Goal: Task Accomplishment & Management: Use online tool/utility

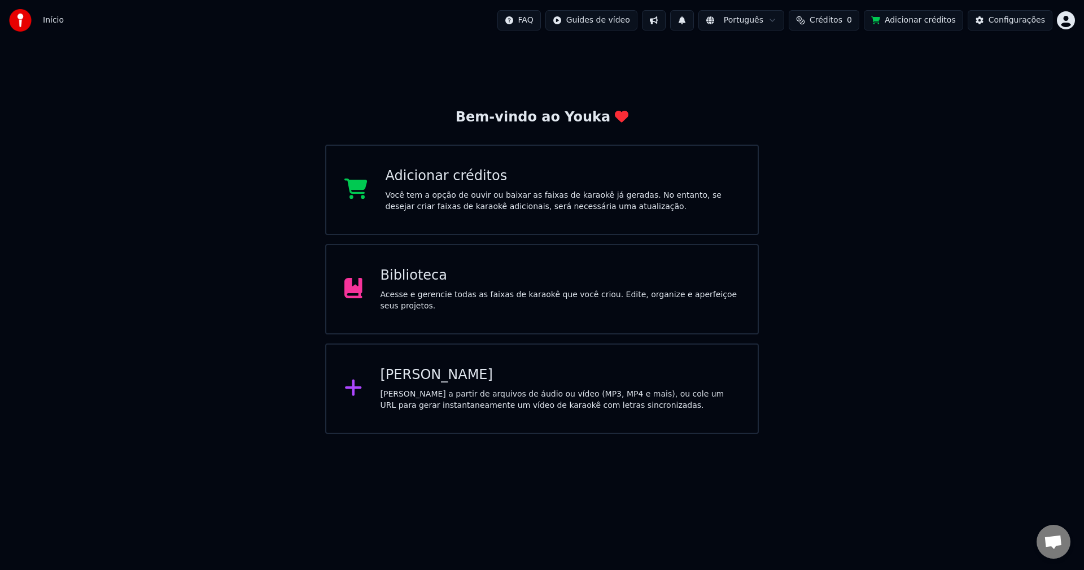
click at [377, 383] on div "Criar Karaokê Crie karaokê a partir de arquivos de áudio ou vídeo (MP3, MP4 e m…" at bounding box center [542, 388] width 434 height 90
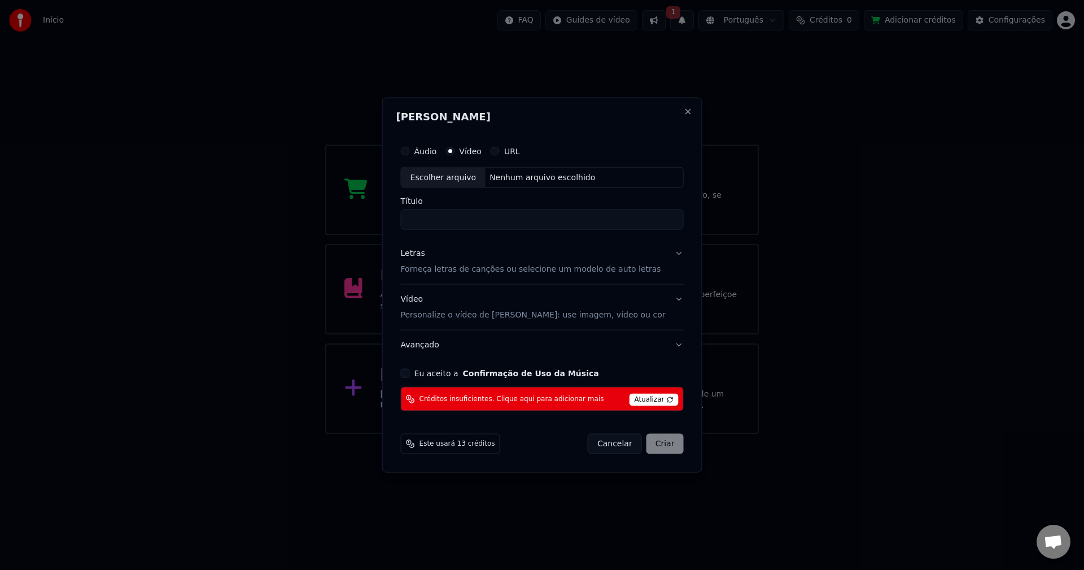
click at [637, 400] on span "Atualizar" at bounding box center [654, 400] width 49 height 12
click at [410, 372] on button "Eu aceito a Confirmação de Uso da Música" at bounding box center [405, 373] width 9 height 9
click at [638, 451] on div "Cancelar Criar" at bounding box center [636, 444] width 96 height 20
click at [683, 108] on button "Close" at bounding box center [687, 111] width 9 height 9
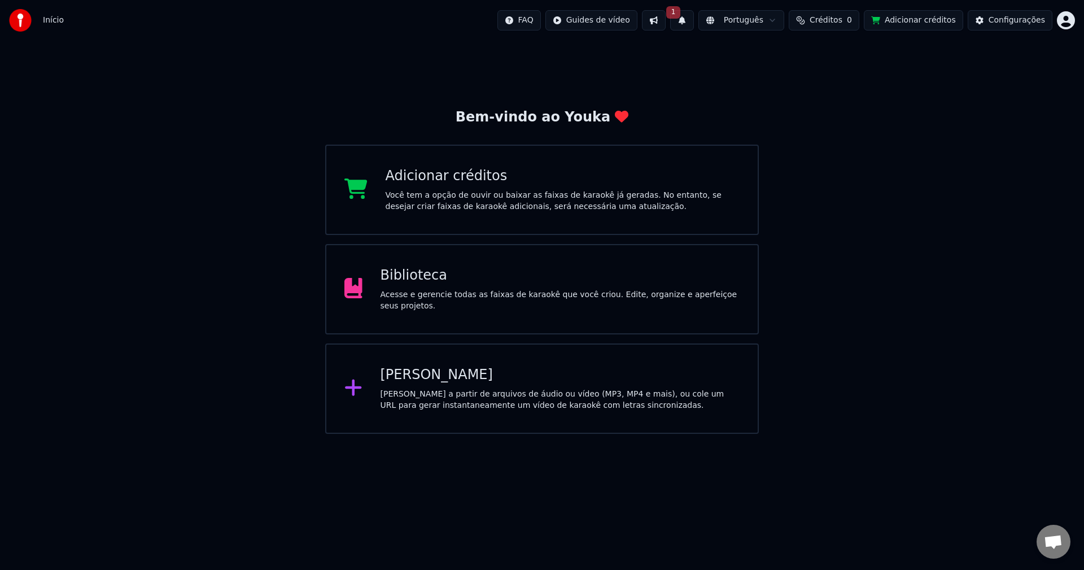
click at [666, 18] on button at bounding box center [654, 20] width 24 height 20
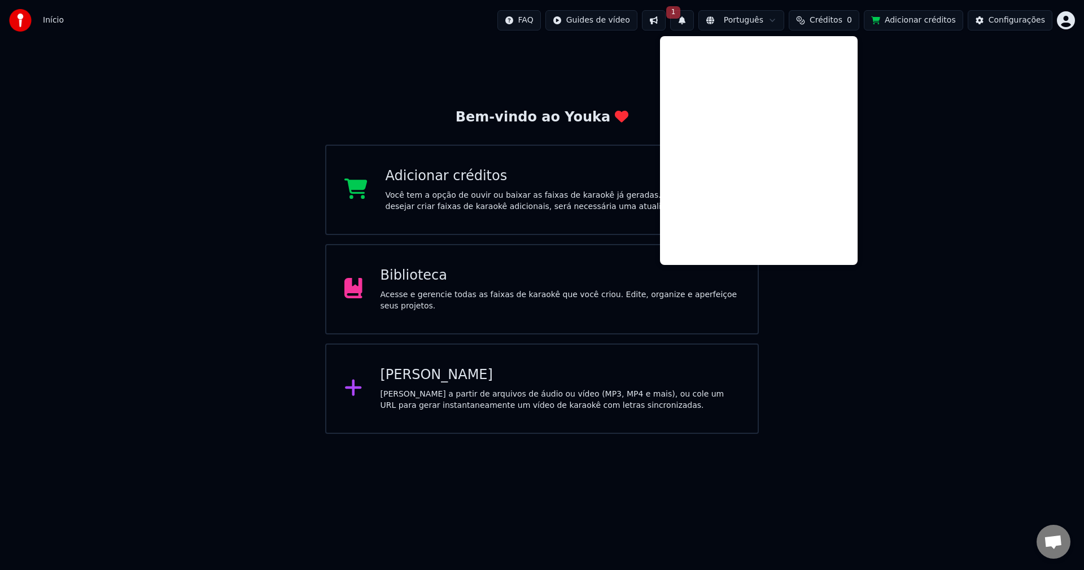
click at [694, 21] on button "1" at bounding box center [682, 20] width 24 height 20
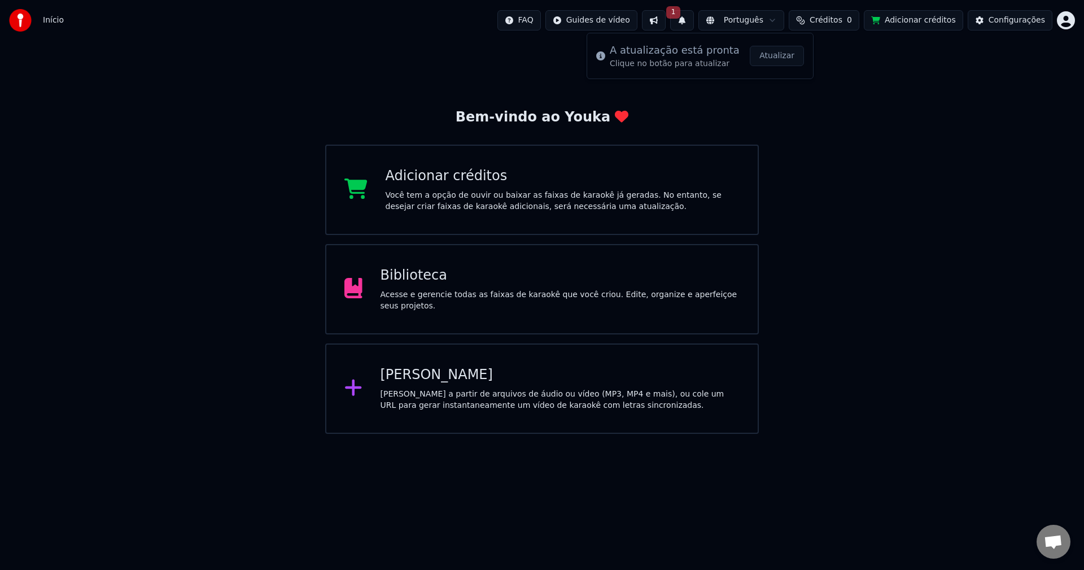
click at [696, 53] on div "A atualização está pronta" at bounding box center [675, 50] width 130 height 16
click at [783, 58] on button "Atualizar" at bounding box center [777, 56] width 54 height 20
click at [461, 196] on div "Você tem a opção de ouvir ou baixar as faixas de karaokê já geradas. No entanto…" at bounding box center [563, 201] width 355 height 23
click at [474, 307] on div "Biblioteca Acesse e gerencie todas as faixas de karaokê que você criou. Edite, …" at bounding box center [542, 289] width 434 height 90
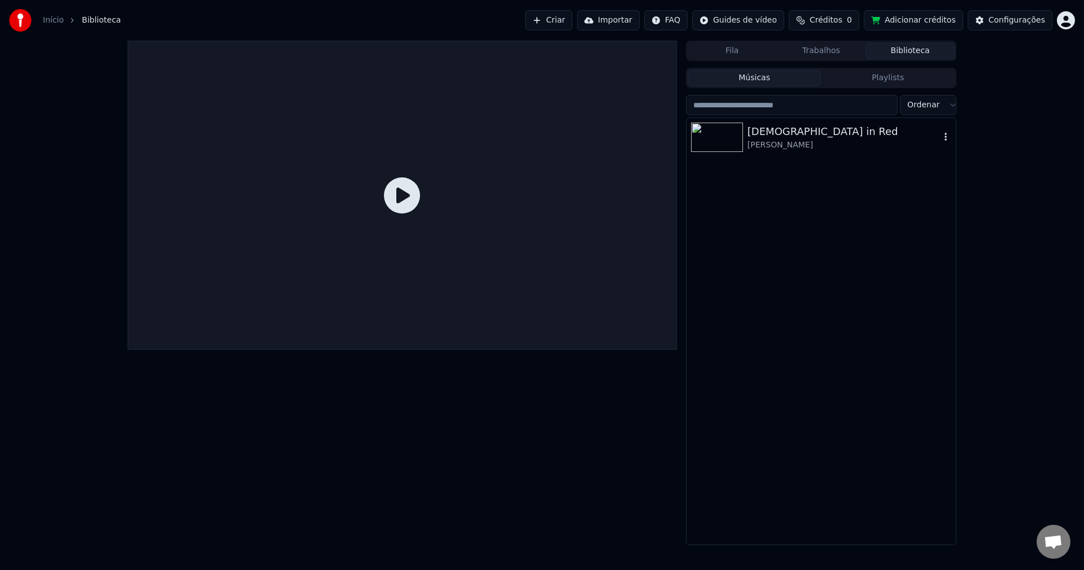
click at [728, 146] on img at bounding box center [717, 137] width 52 height 29
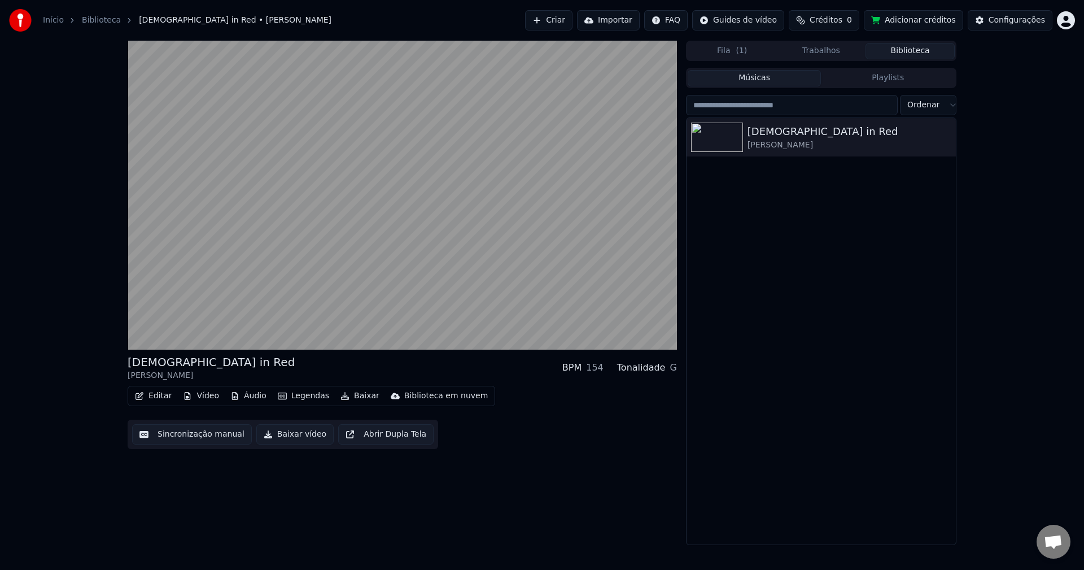
click at [263, 435] on button "Baixar vídeo" at bounding box center [294, 434] width 77 height 20
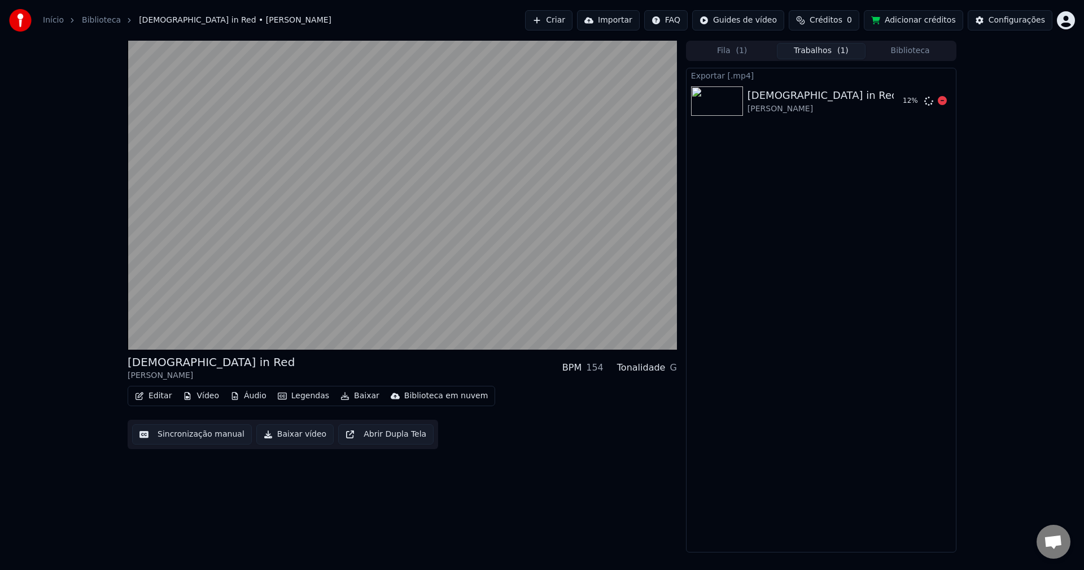
click at [922, 103] on div "12 %" at bounding box center [915, 101] width 35 height 14
click at [943, 104] on icon at bounding box center [942, 100] width 9 height 9
click at [941, 104] on icon at bounding box center [942, 100] width 9 height 9
click at [942, 103] on icon at bounding box center [942, 100] width 9 height 9
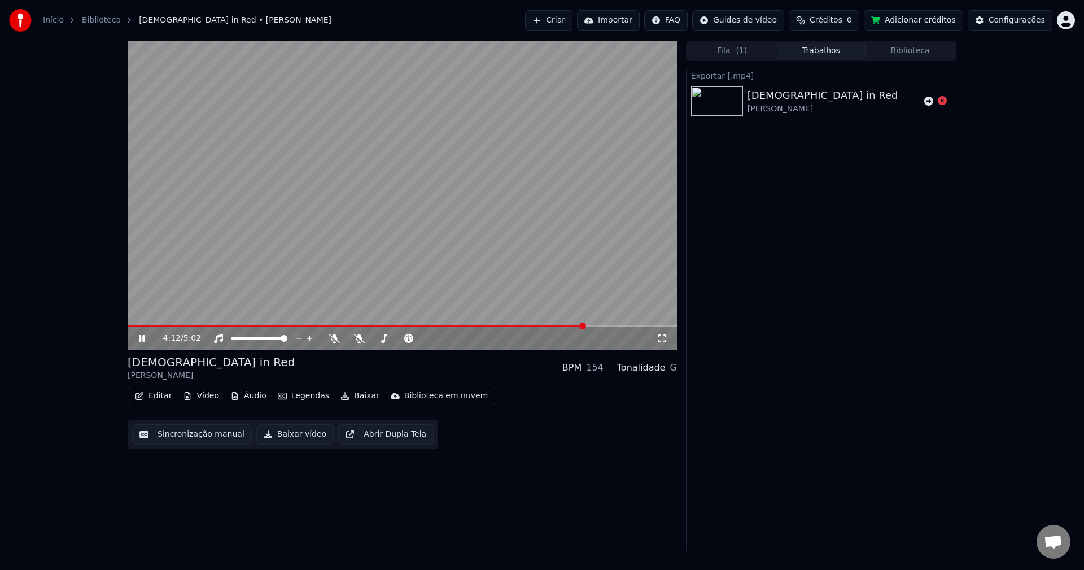
click at [640, 24] on button "Importar" at bounding box center [608, 20] width 63 height 20
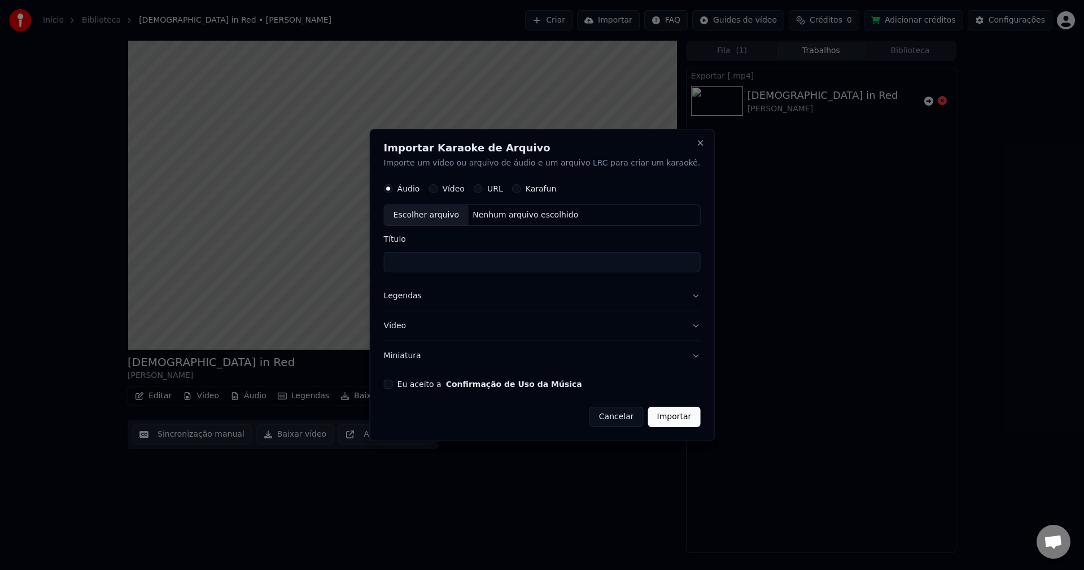
click at [438, 189] on button "Vídeo" at bounding box center [433, 189] width 9 height 9
click at [432, 219] on div "Escolher arquivo" at bounding box center [427, 216] width 84 height 20
click at [483, 186] on button "URL" at bounding box center [478, 189] width 9 height 9
click at [678, 219] on button "button" at bounding box center [689, 214] width 23 height 20
type input "**********"
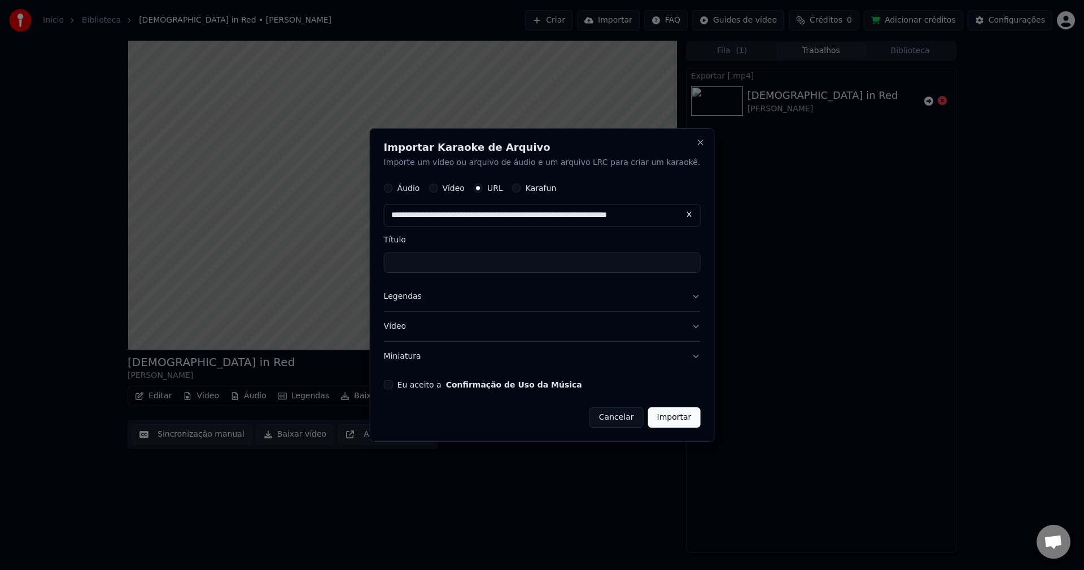
type input "**********"
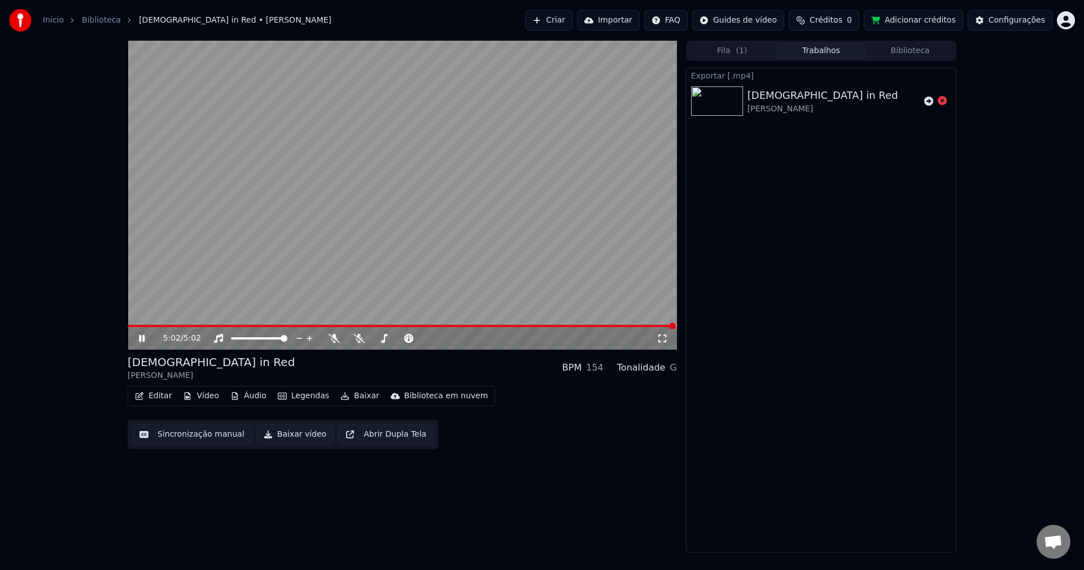
click at [145, 338] on icon at bounding box center [150, 338] width 27 height 9
click at [636, 25] on button "Importar" at bounding box center [608, 20] width 63 height 20
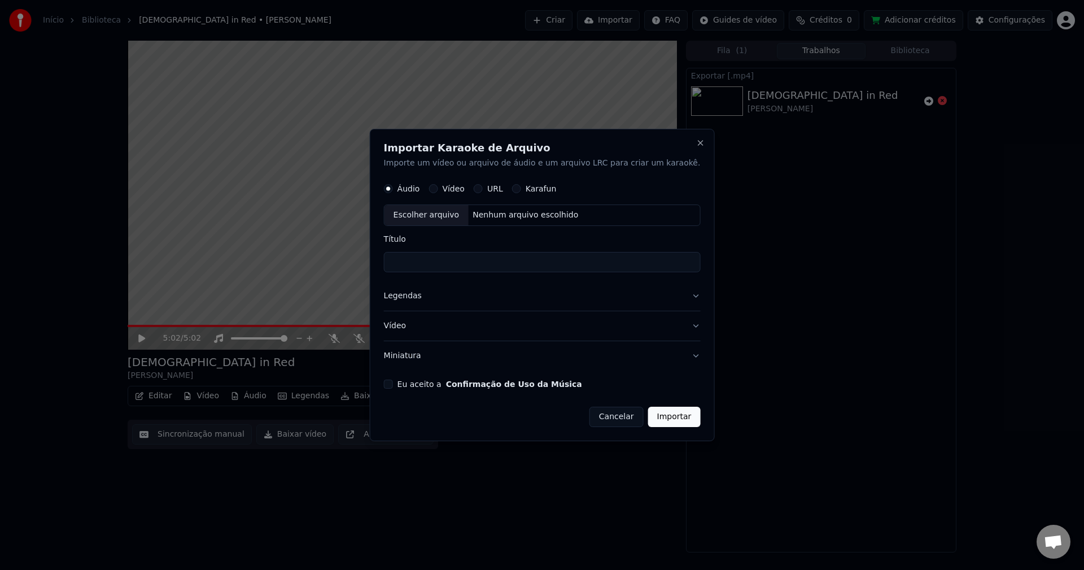
click at [483, 190] on button "URL" at bounding box center [478, 189] width 9 height 9
click at [678, 216] on button "button" at bounding box center [689, 214] width 23 height 20
type input "**********"
click at [677, 295] on button "Legendas" at bounding box center [542, 296] width 317 height 29
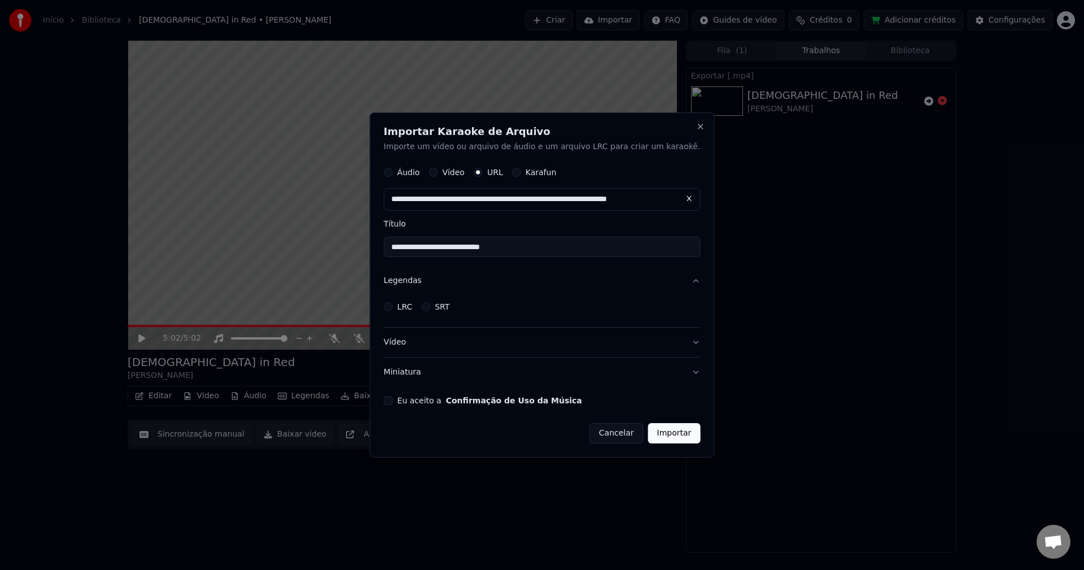
click at [677, 279] on button "Legendas" at bounding box center [542, 281] width 317 height 29
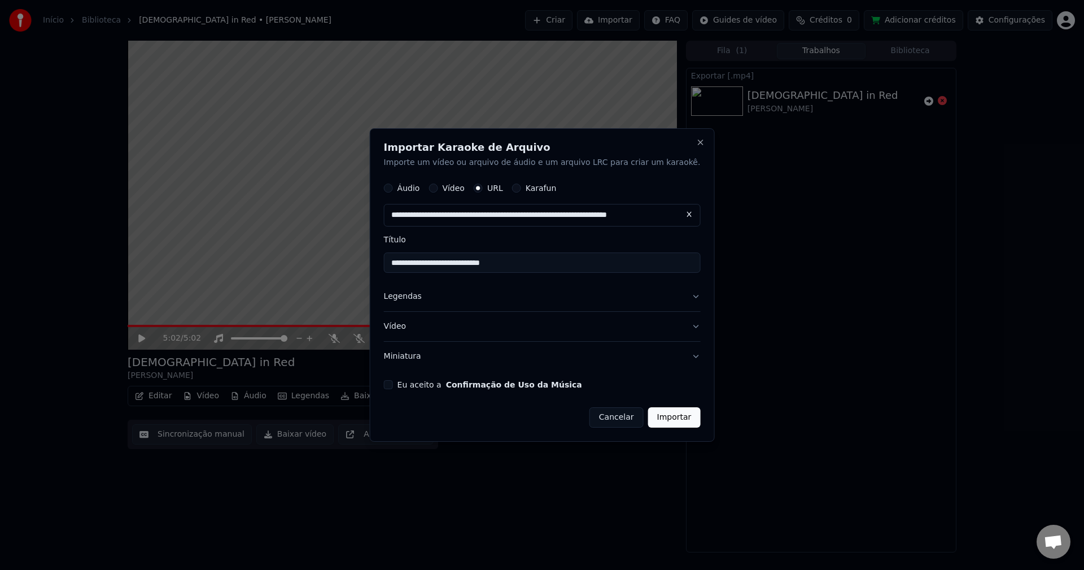
click at [675, 329] on button "Vídeo" at bounding box center [542, 326] width 317 height 29
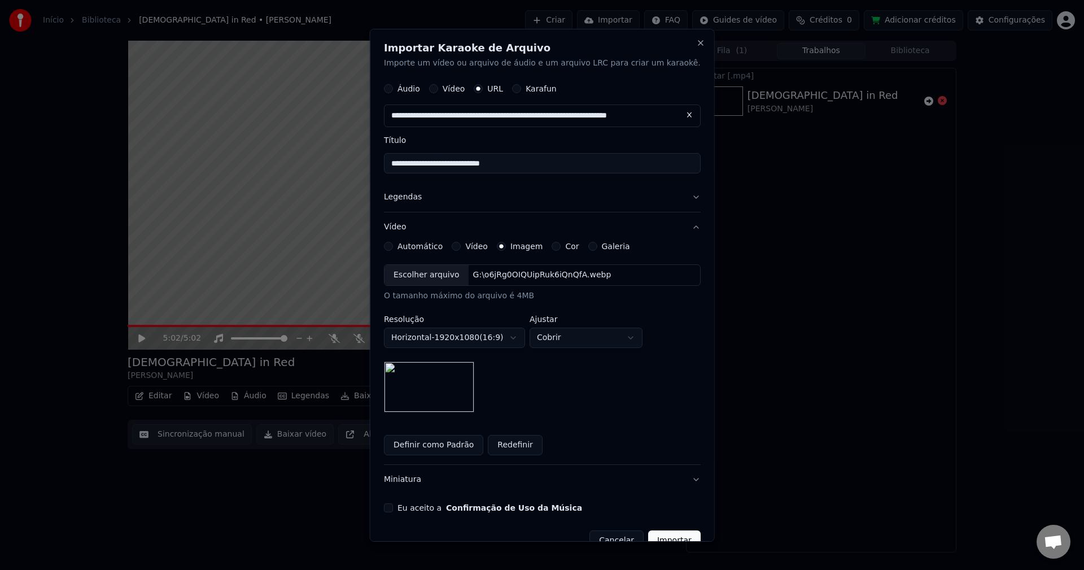
click at [458, 394] on img at bounding box center [429, 386] width 90 height 51
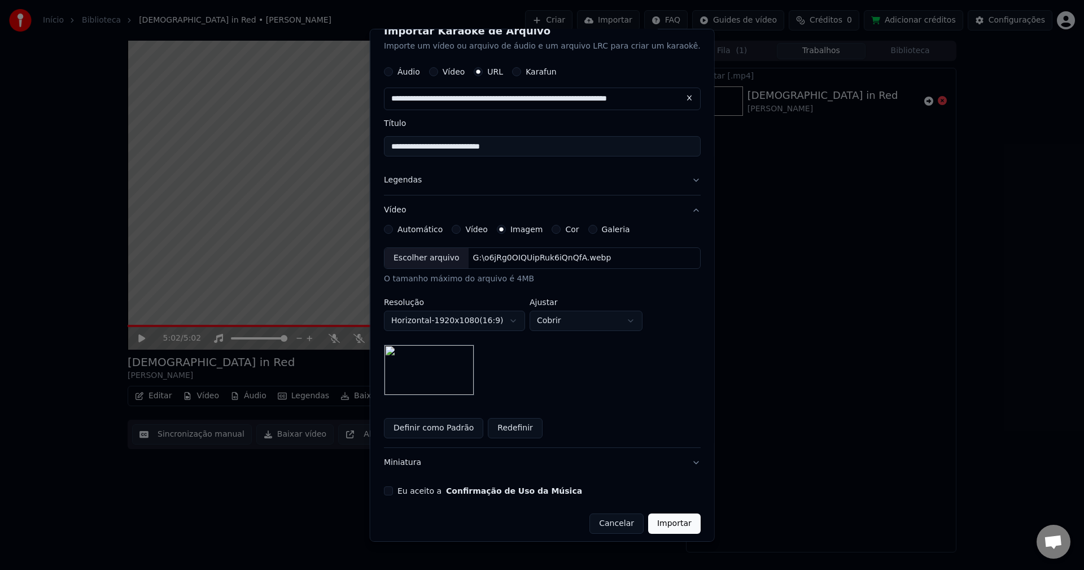
scroll to position [23, 0]
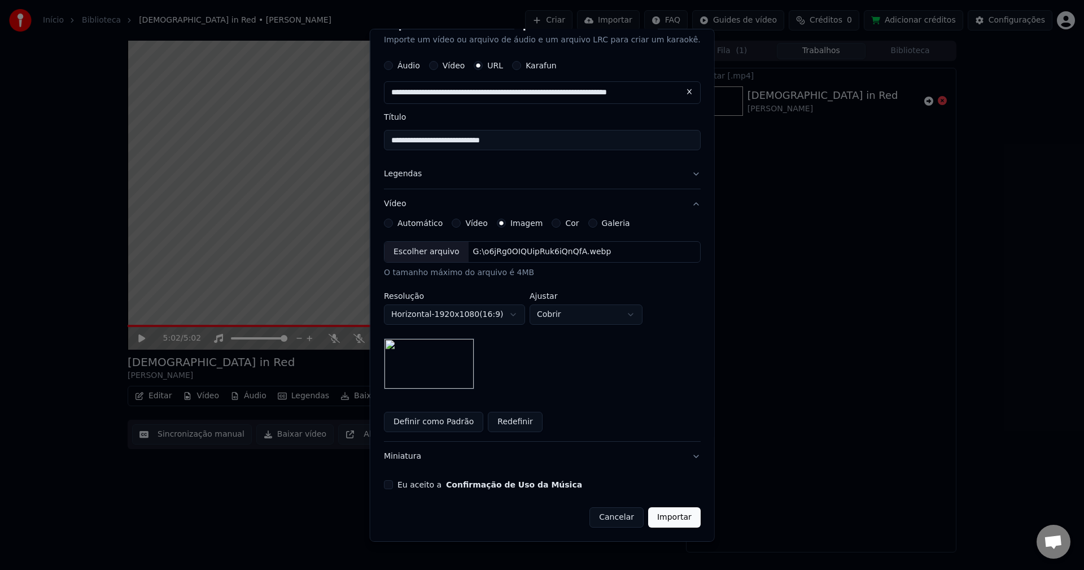
click at [517, 426] on button "Redefinir" at bounding box center [515, 422] width 55 height 20
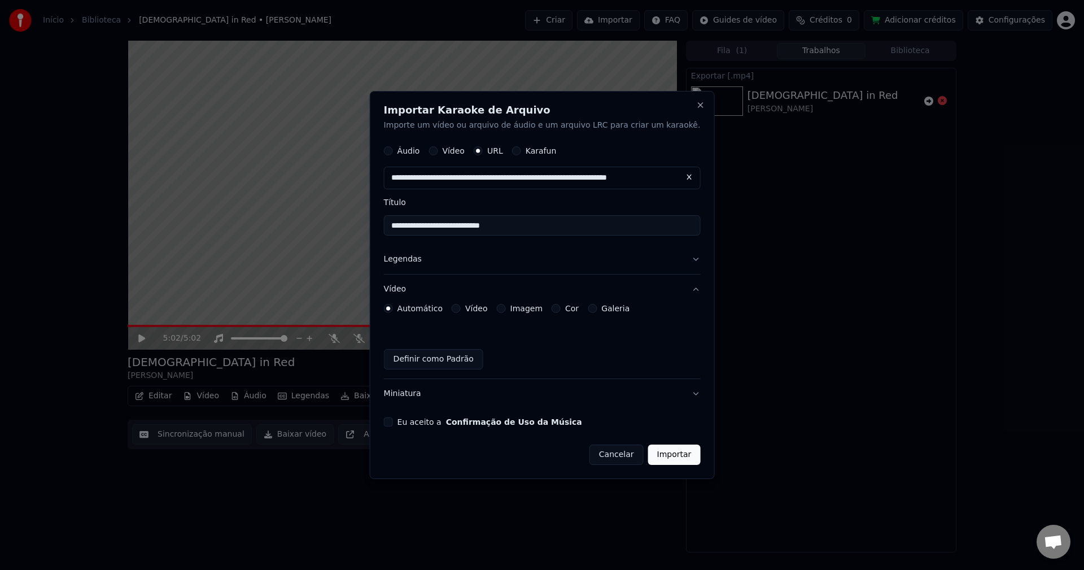
click at [506, 309] on button "Imagem" at bounding box center [501, 308] width 9 height 9
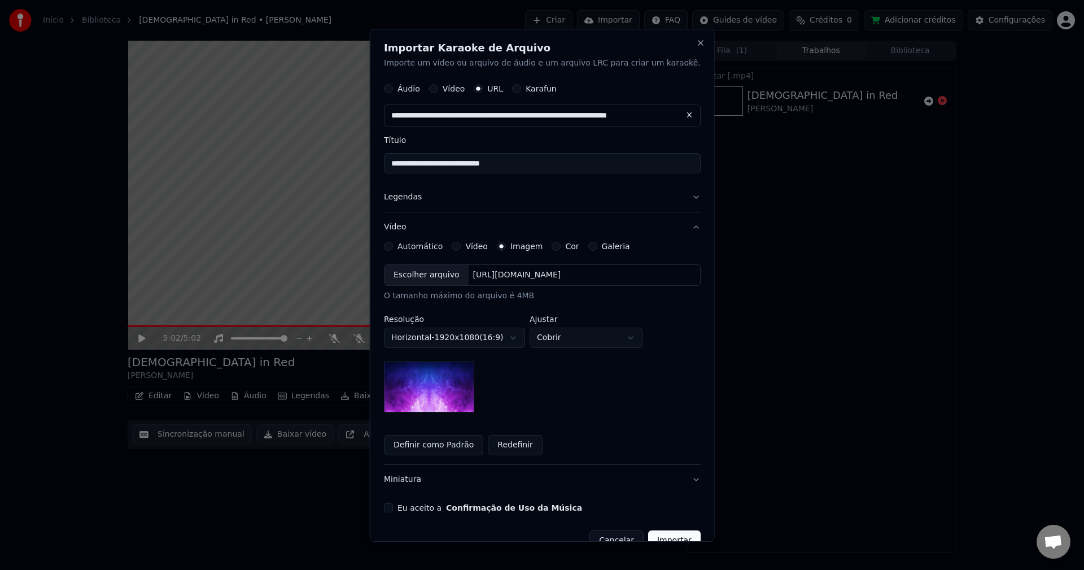
click at [454, 389] on img at bounding box center [429, 386] width 90 height 51
click at [393, 509] on button "Eu aceito a Confirmação de Uso da Música" at bounding box center [388, 507] width 9 height 9
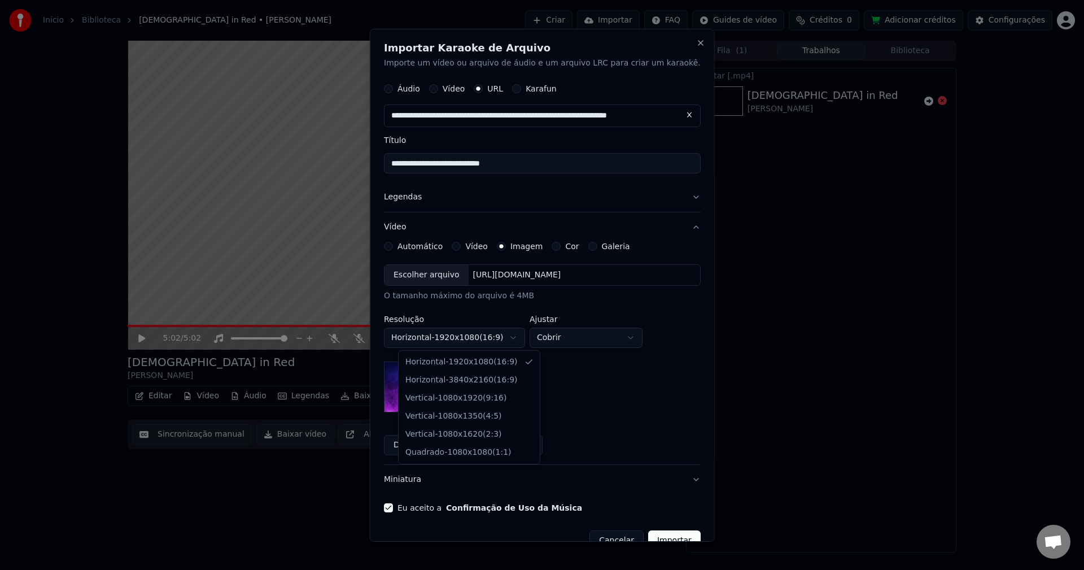
click at [531, 338] on body "**********" at bounding box center [542, 285] width 1084 height 570
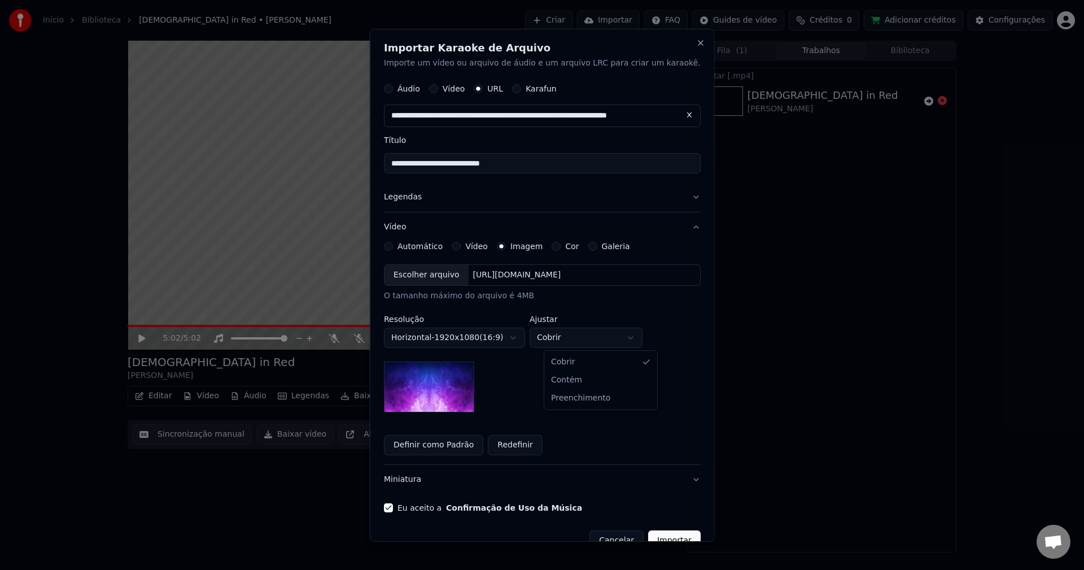
click at [639, 345] on body "**********" at bounding box center [542, 285] width 1084 height 570
click at [600, 393] on div "**********" at bounding box center [542, 338] width 317 height 148
click at [429, 278] on div "Escolher arquivo" at bounding box center [427, 275] width 84 height 20
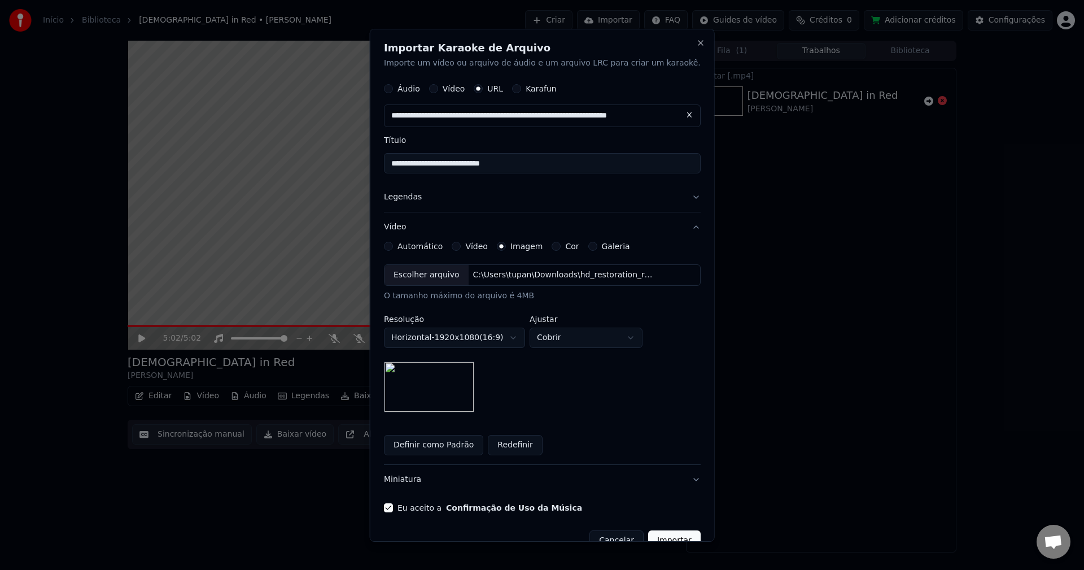
click at [436, 278] on div "Escolher arquivo" at bounding box center [427, 275] width 84 height 20
click at [530, 378] on div "**********" at bounding box center [542, 338] width 317 height 148
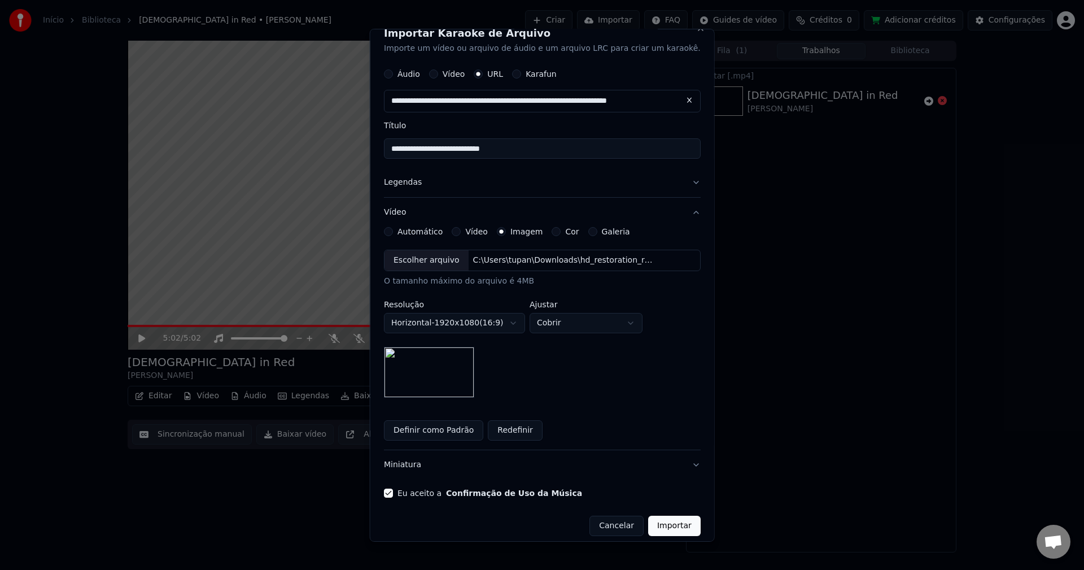
scroll to position [23, 0]
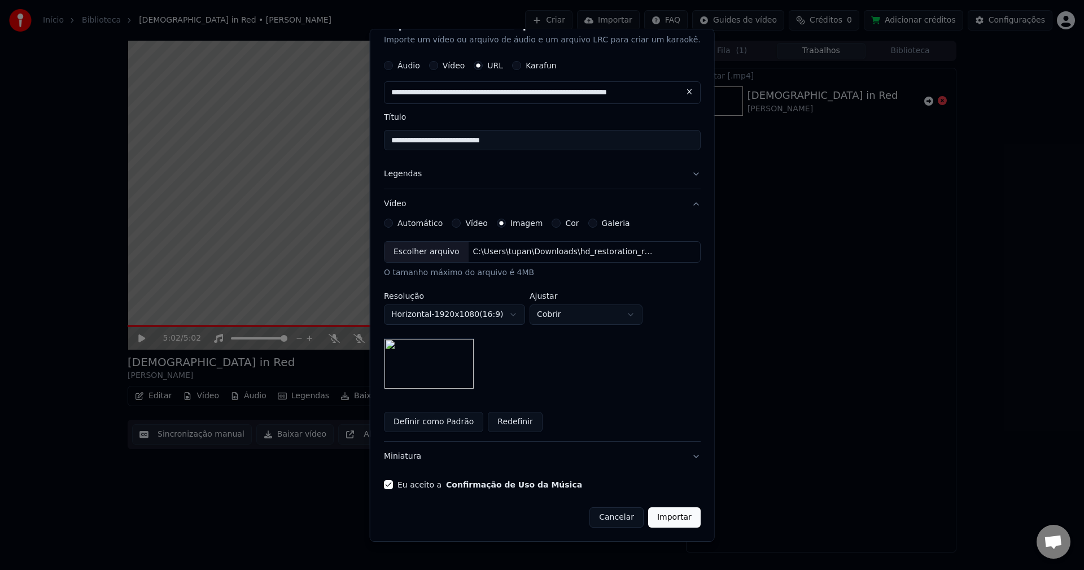
click at [657, 520] on button "Importar" at bounding box center [674, 517] width 53 height 20
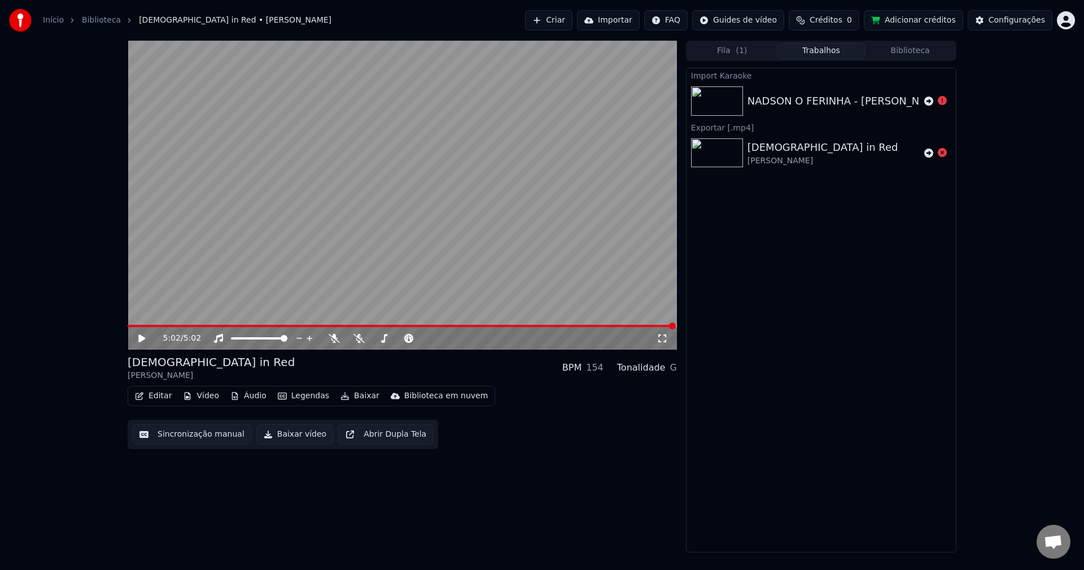
click at [711, 104] on img at bounding box center [717, 100] width 52 height 29
click at [927, 103] on icon at bounding box center [928, 101] width 9 height 9
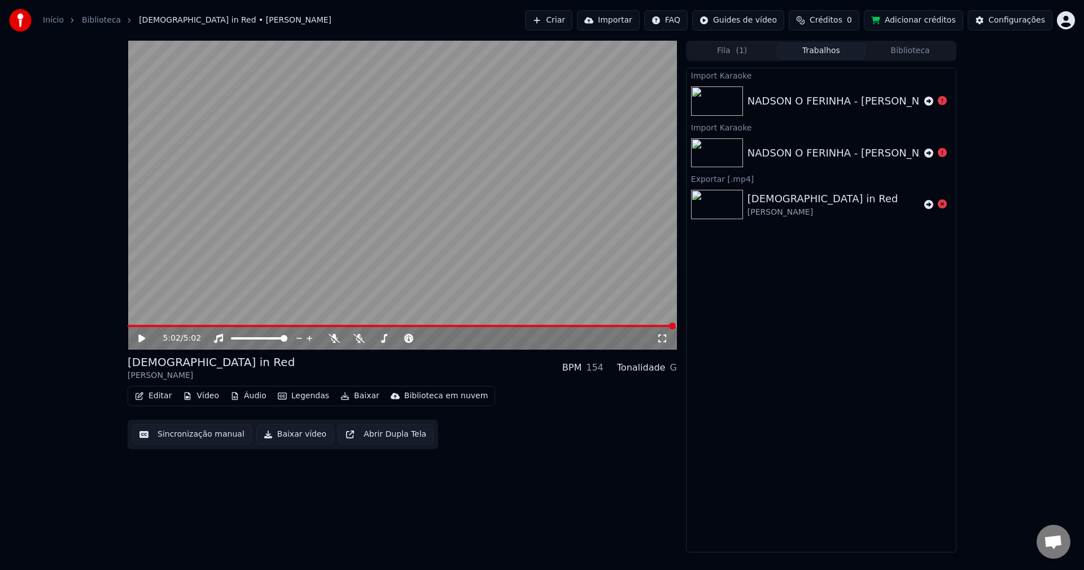
click at [726, 105] on img at bounding box center [717, 100] width 52 height 29
click at [724, 53] on button "Fila ( 1 )" at bounding box center [732, 51] width 89 height 16
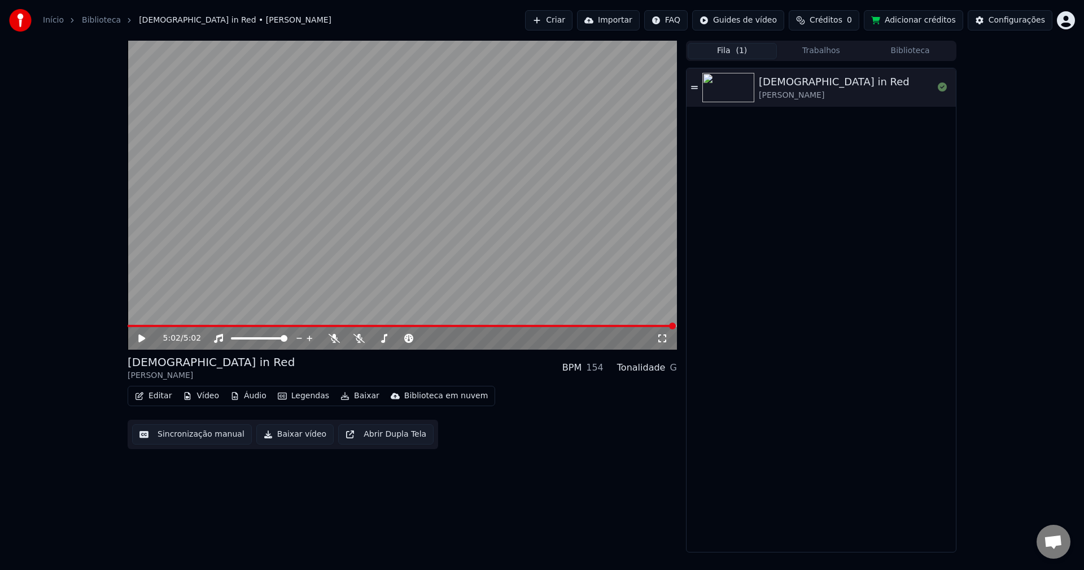
click at [833, 53] on button "Trabalhos" at bounding box center [821, 51] width 89 height 16
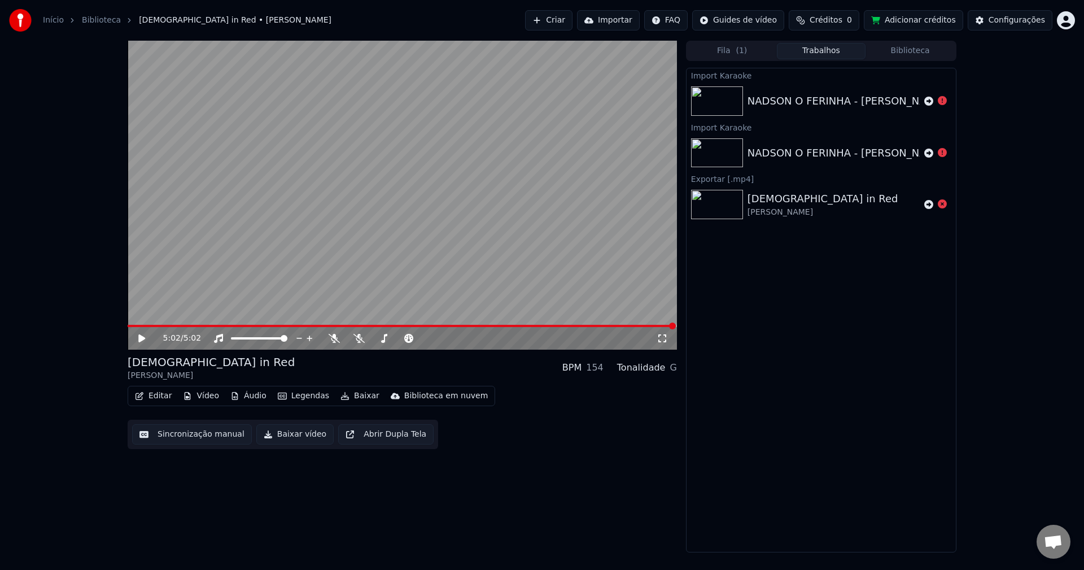
click at [736, 98] on img at bounding box center [717, 100] width 52 height 29
click at [763, 99] on div "NADSON O FERINHA - [PERSON_NAME]" at bounding box center [847, 101] width 198 height 16
click at [728, 99] on img at bounding box center [717, 100] width 52 height 29
click at [942, 152] on icon at bounding box center [942, 152] width 9 height 9
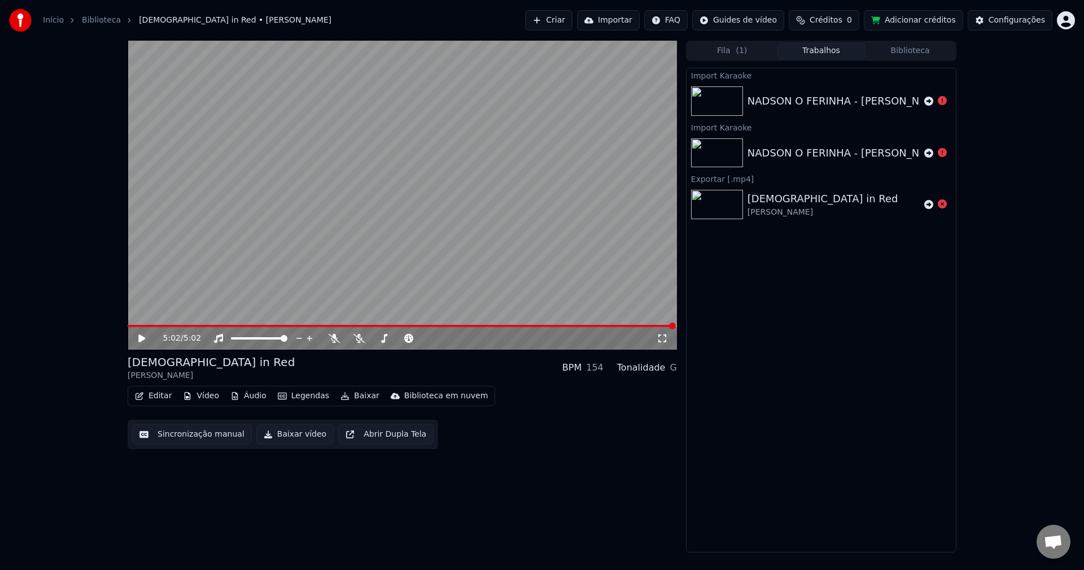
click at [47, 20] on link "Início" at bounding box center [53, 20] width 21 height 11
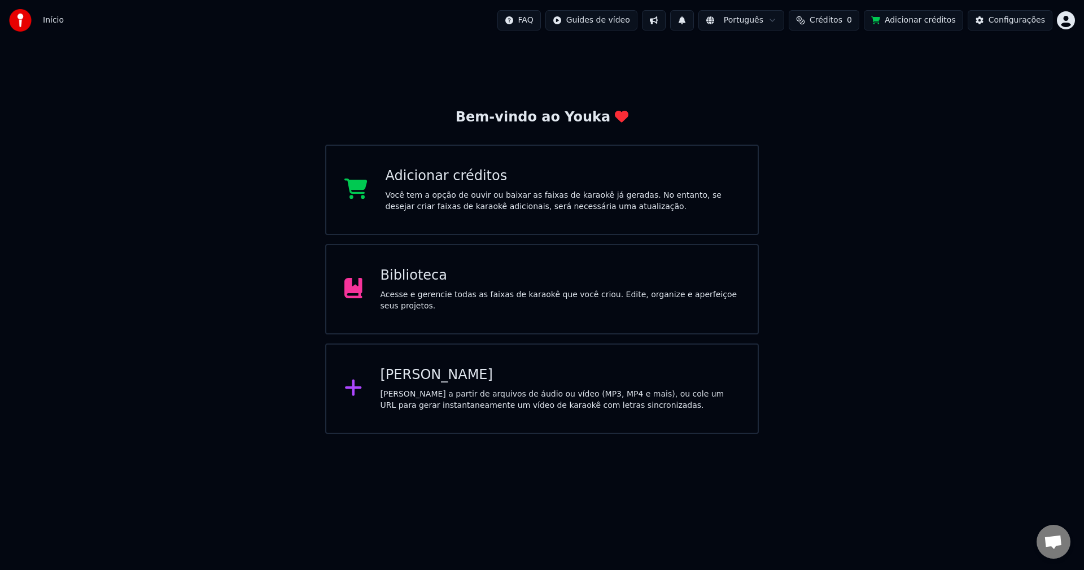
click at [427, 381] on div "[PERSON_NAME]" at bounding box center [561, 375] width 360 height 18
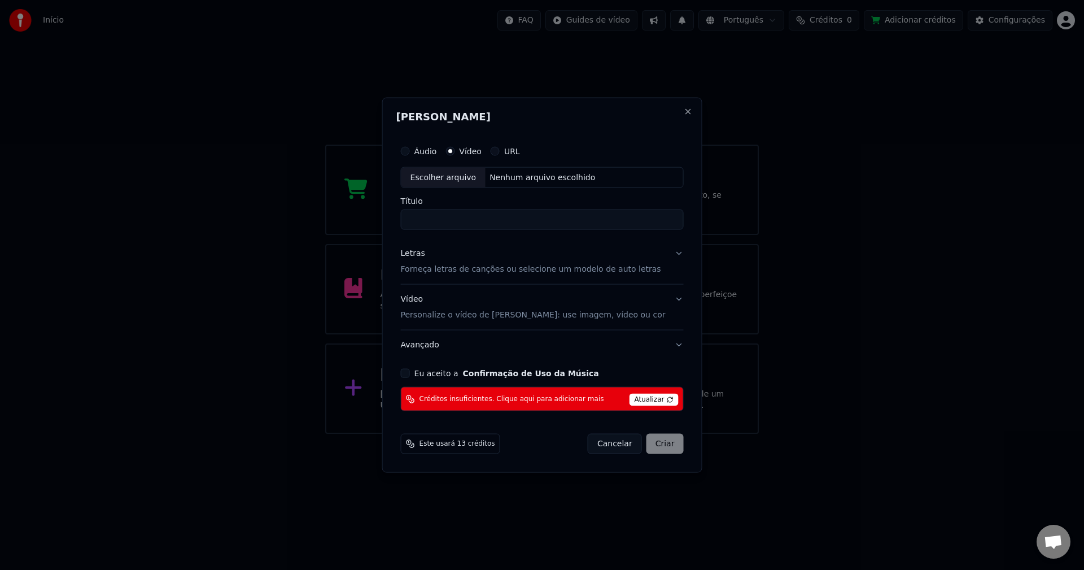
click at [482, 179] on div "Escolher arquivo" at bounding box center [443, 177] width 84 height 20
click at [547, 177] on div "Nenhum arquivo escolhido" at bounding box center [542, 177] width 115 height 11
click at [500, 149] on button "URL" at bounding box center [495, 150] width 9 height 9
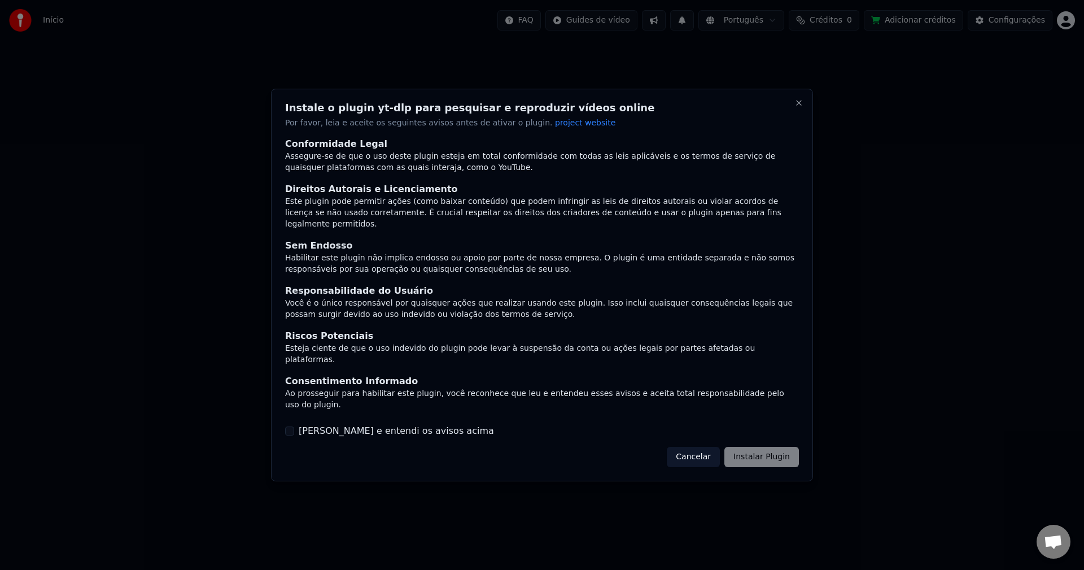
click at [744, 447] on div "Cancelar Instalar Plugin" at bounding box center [733, 457] width 132 height 20
click at [556, 127] on span "project website" at bounding box center [585, 122] width 60 height 9
click at [759, 447] on div "Cancelar Instalar Plugin" at bounding box center [733, 457] width 132 height 20
click at [291, 426] on button "[PERSON_NAME] e entendi os avisos acima" at bounding box center [289, 430] width 9 height 9
click at [736, 447] on button "Instalar Plugin" at bounding box center [761, 457] width 75 height 20
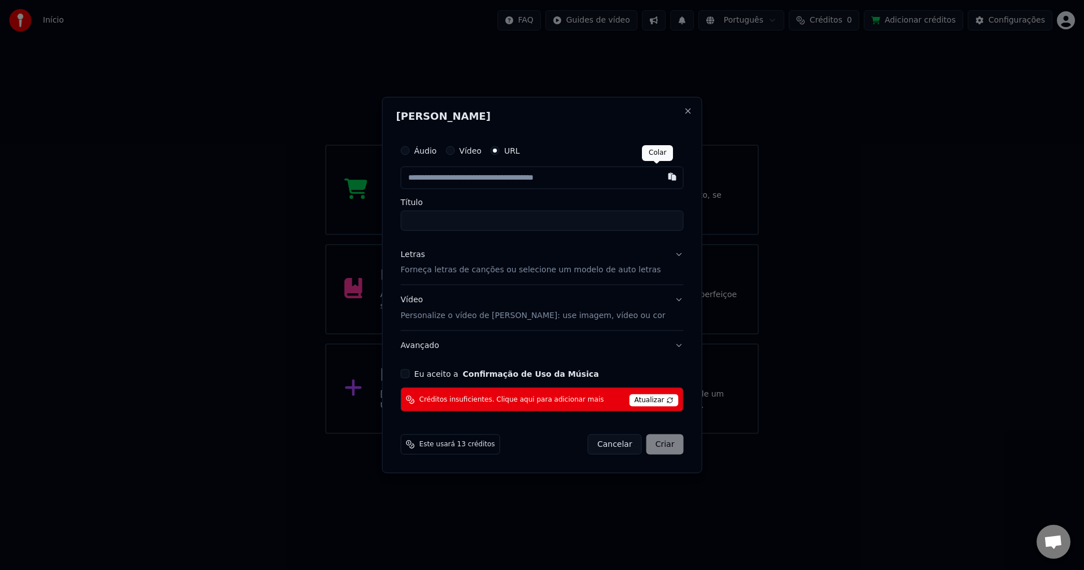
click at [661, 179] on button "button" at bounding box center [672, 176] width 23 height 20
type input "**********"
click at [659, 299] on button "Vídeo Personalize o vídeo de karaokê: use imagem, vídeo ou cor" at bounding box center [542, 307] width 283 height 45
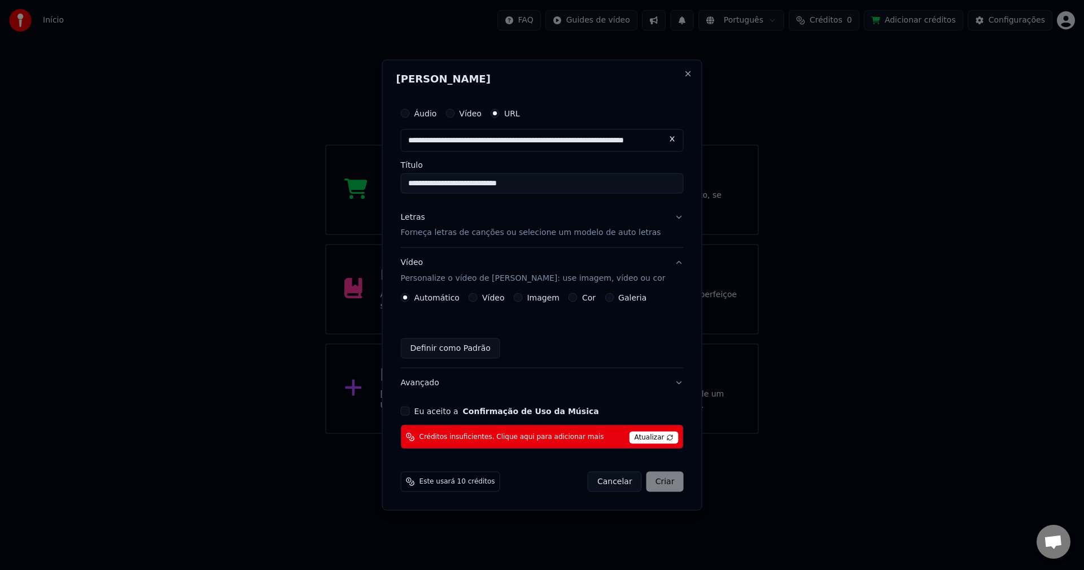
click at [522, 297] on button "Imagem" at bounding box center [517, 297] width 9 height 9
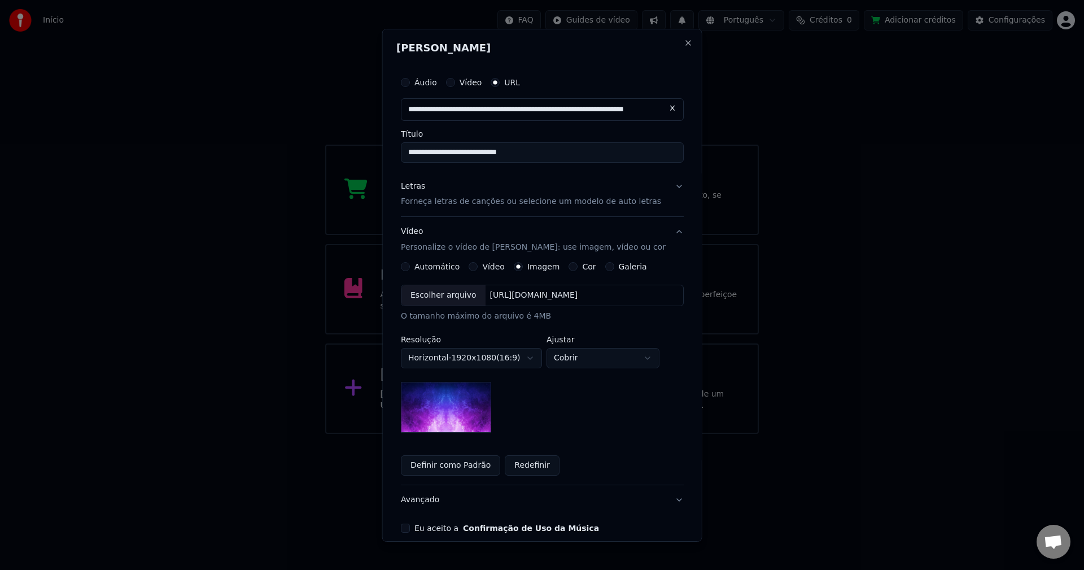
click at [432, 296] on div "Escolher arquivo" at bounding box center [443, 295] width 84 height 20
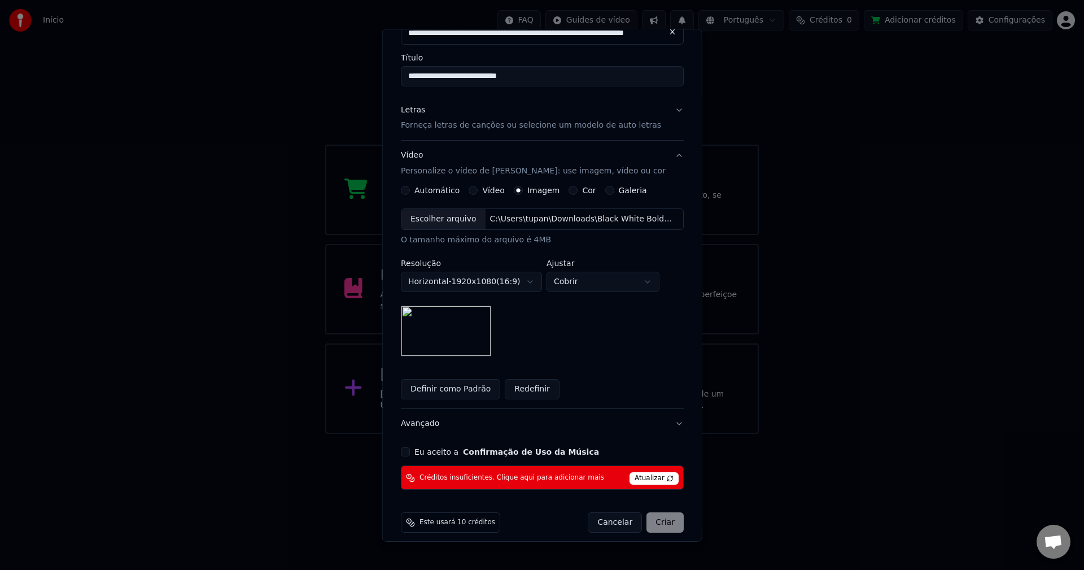
scroll to position [85, 0]
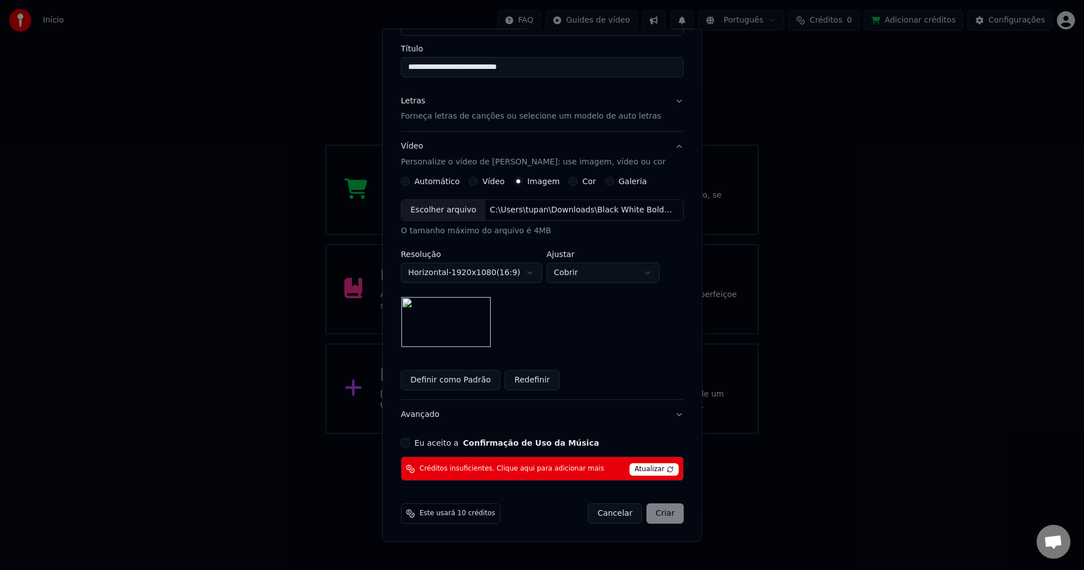
click at [406, 442] on button "Eu aceito a Confirmação de Uso da Música" at bounding box center [405, 442] width 9 height 9
click at [634, 468] on span "Atualizar" at bounding box center [654, 469] width 49 height 12
click at [657, 514] on div "Cancelar Criar" at bounding box center [636, 513] width 96 height 20
click at [651, 513] on div "Cancelar Criar" at bounding box center [636, 513] width 96 height 20
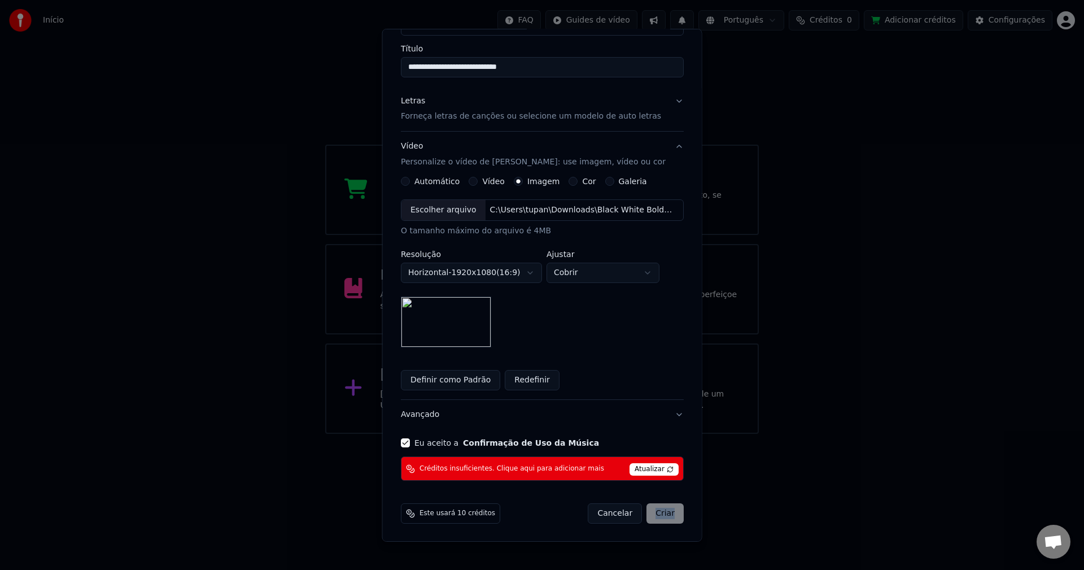
click at [651, 513] on div "Cancelar Criar" at bounding box center [636, 513] width 96 height 20
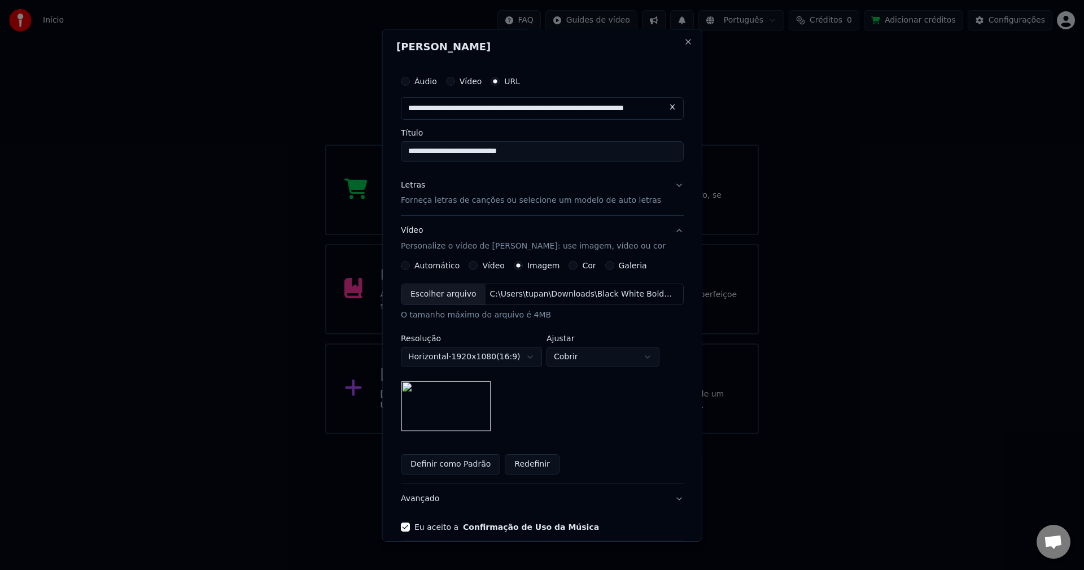
scroll to position [0, 0]
click at [583, 202] on p "Forneça letras de canções ou selecione um modelo de auto letras" at bounding box center [531, 201] width 260 height 11
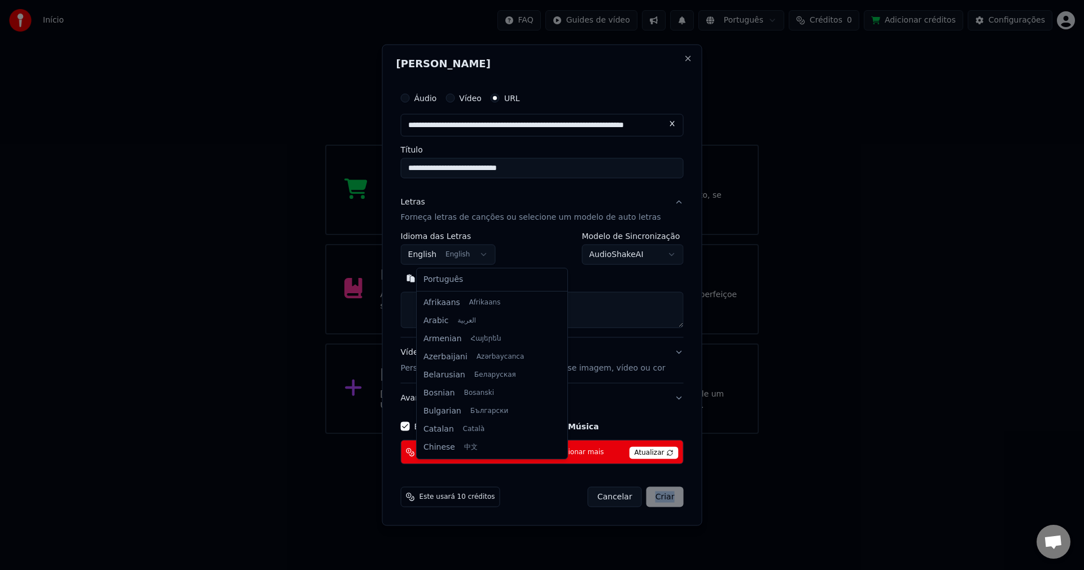
click at [494, 255] on body "**********" at bounding box center [542, 217] width 1084 height 434
drag, startPoint x: 542, startPoint y: 442, endPoint x: 547, endPoint y: 295, distance: 146.9
click at [561, 295] on div at bounding box center [563, 306] width 4 height 25
click at [530, 241] on body "**********" at bounding box center [542, 217] width 1084 height 434
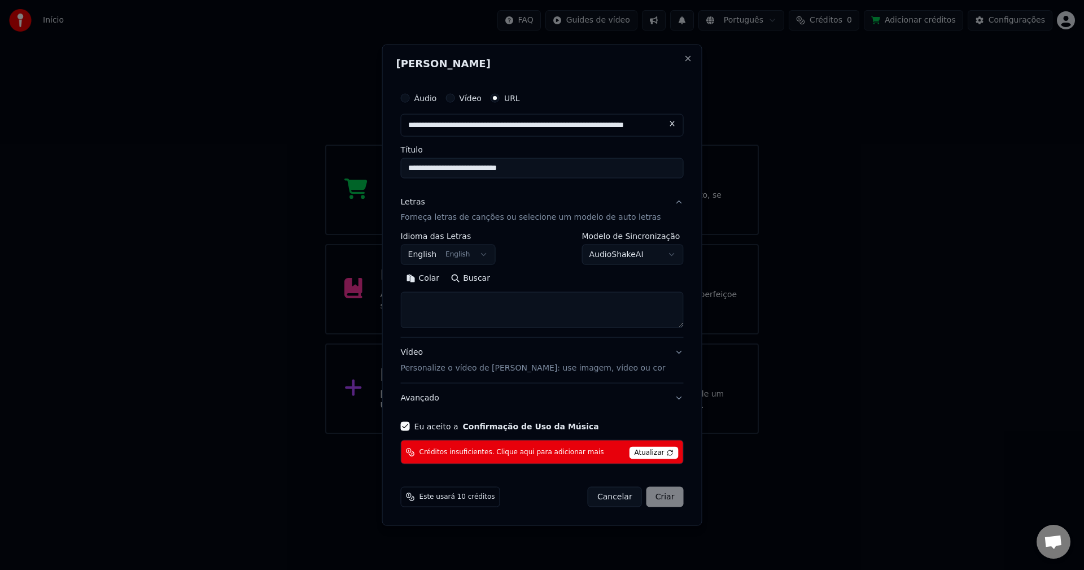
click at [530, 241] on div "**********" at bounding box center [542, 248] width 283 height 33
click at [468, 278] on button "Buscar" at bounding box center [470, 278] width 51 height 18
type textarea "**********"
click at [645, 344] on button "Vídeo Personalize o vídeo de karaokê: use imagem, vídeo ou cor" at bounding box center [542, 360] width 283 height 45
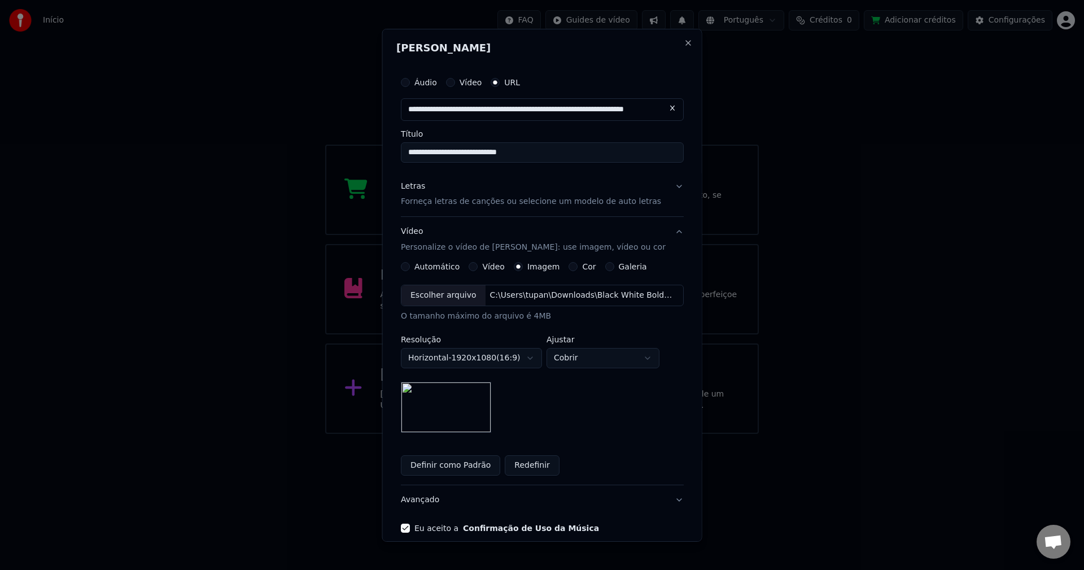
click at [416, 191] on div "Letras" at bounding box center [413, 185] width 24 height 11
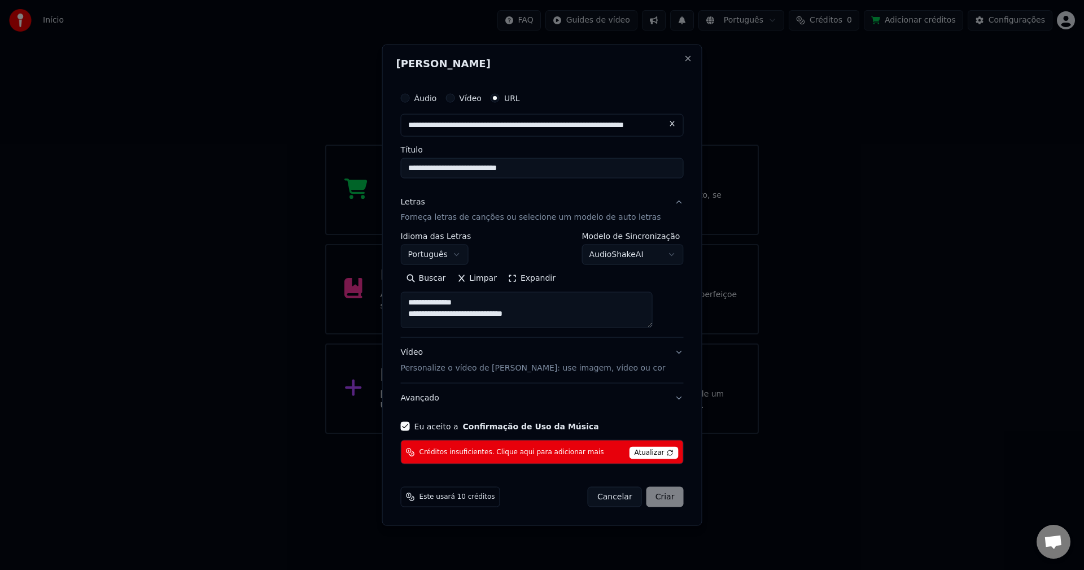
click at [502, 369] on p "Personalize o vídeo de [PERSON_NAME]: use imagem, vídeo ou cor" at bounding box center [533, 368] width 265 height 11
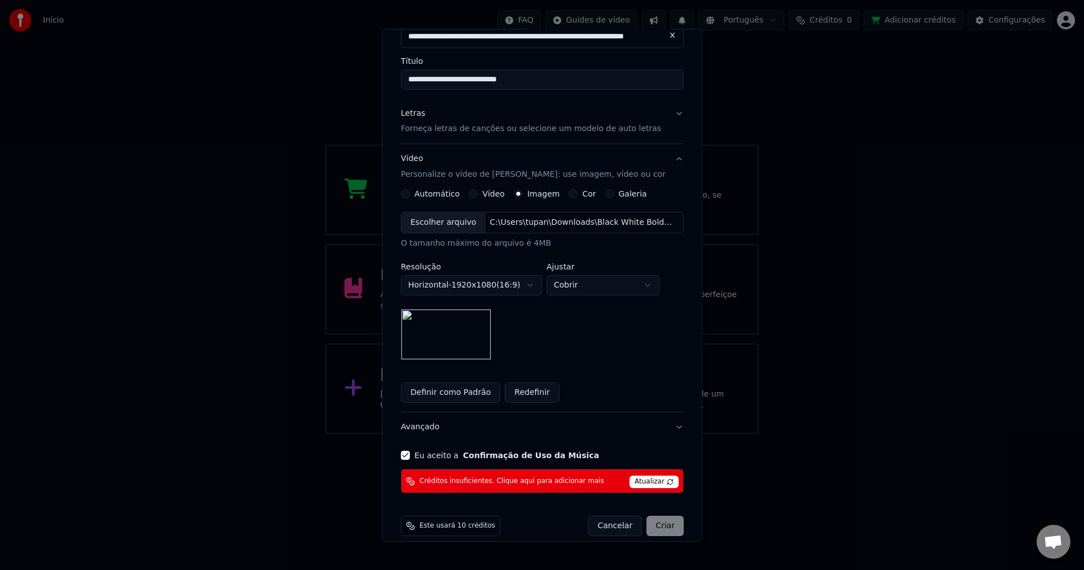
scroll to position [85, 0]
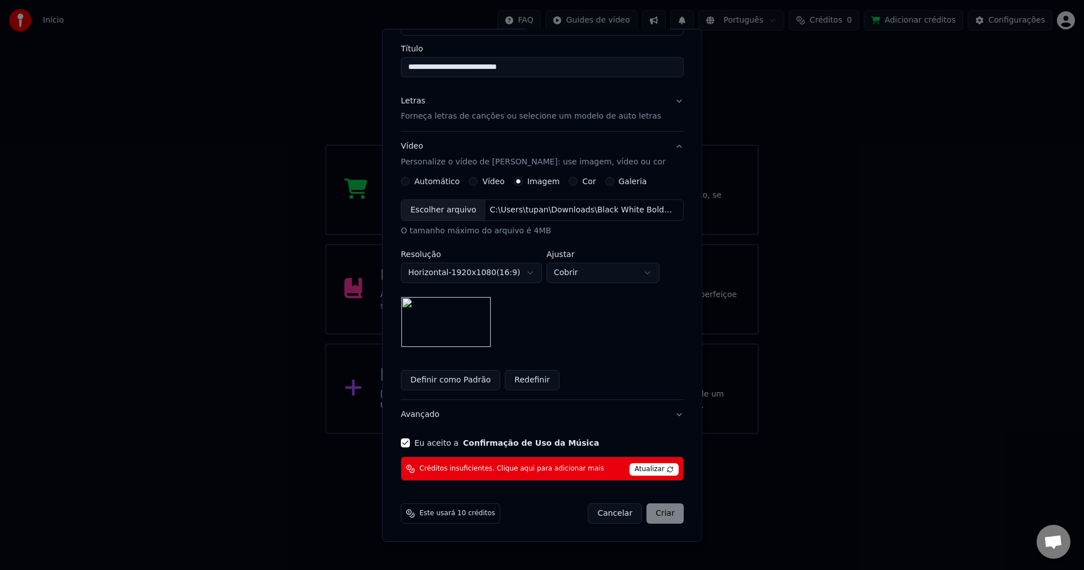
click at [654, 512] on div "Cancelar Criar" at bounding box center [636, 513] width 96 height 20
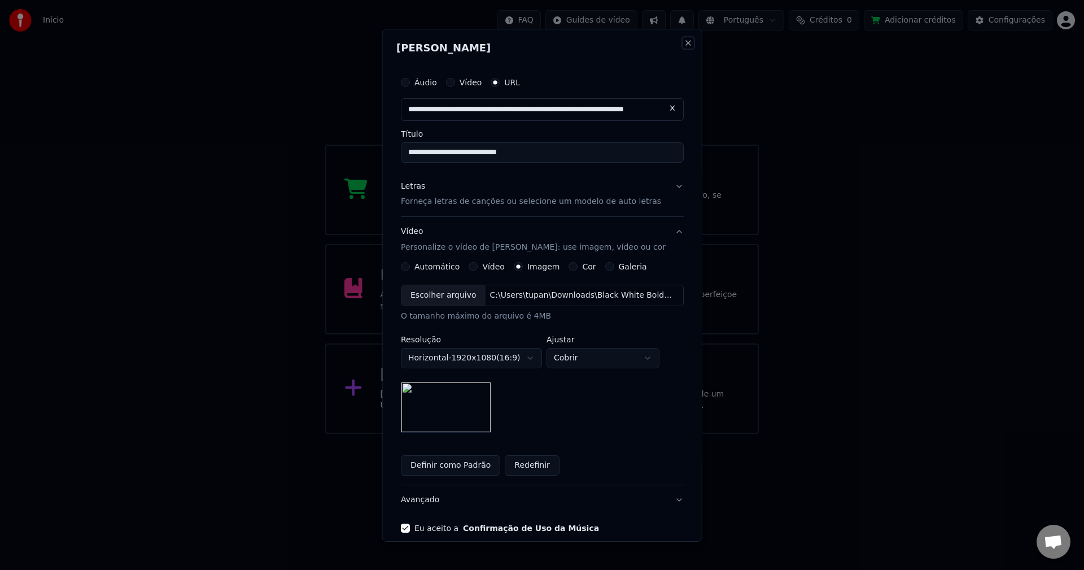
click at [683, 44] on button "Close" at bounding box center [687, 42] width 9 height 9
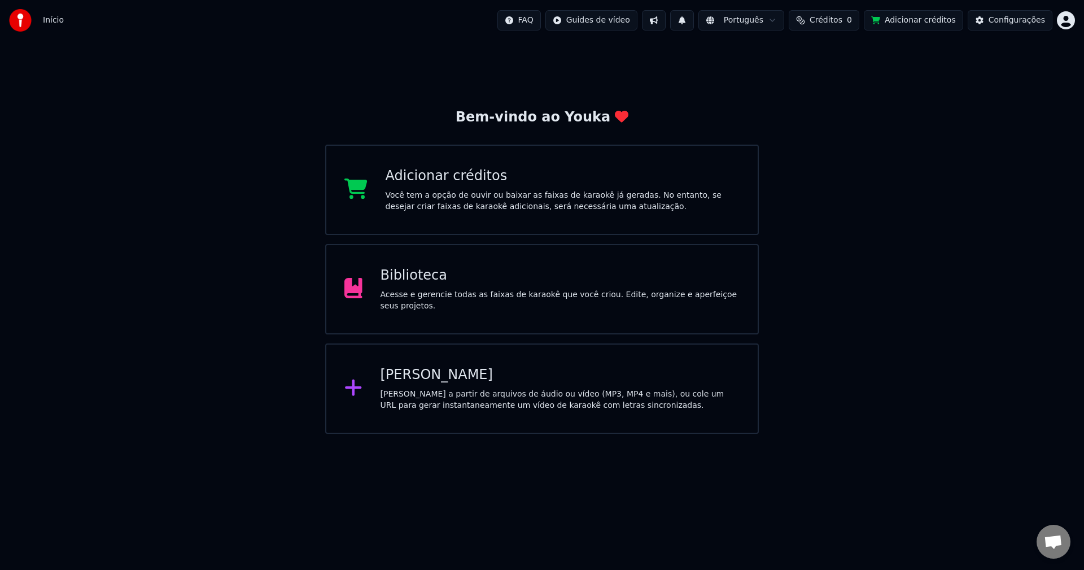
click at [652, 66] on div "Bem-vindo ao Youka Adicionar créditos Você tem a opção de ouvir ou baixar as fa…" at bounding box center [542, 237] width 1084 height 393
click at [558, 208] on div "Você tem a opção de ouvir ou baixar as faixas de karaokê já geradas. No entanto…" at bounding box center [563, 201] width 355 height 23
